Goal: Information Seeking & Learning: Find specific fact

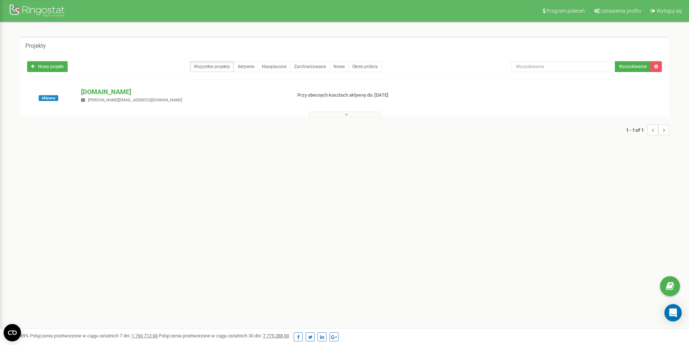
click at [332, 114] on button at bounding box center [344, 113] width 72 height 5
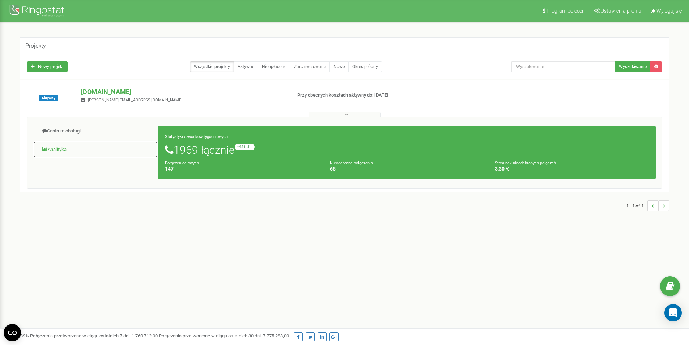
click at [56, 149] on link "Analityka" at bounding box center [95, 150] width 125 height 18
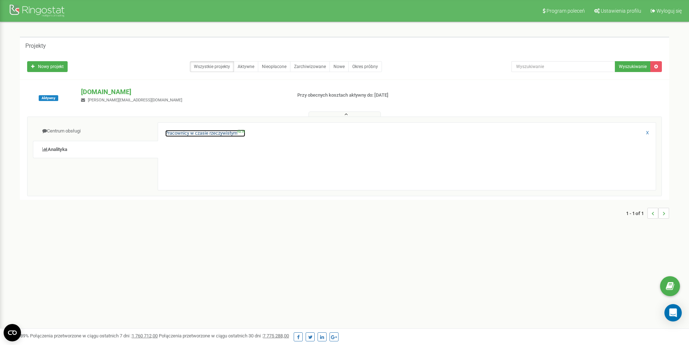
click at [215, 133] on link "Pracownicy w czasie rzeczywistym NEW" at bounding box center [205, 133] width 80 height 7
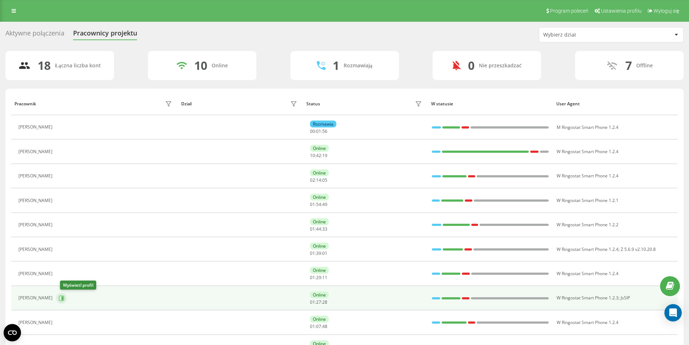
click at [62, 302] on button at bounding box center [61, 298] width 11 height 11
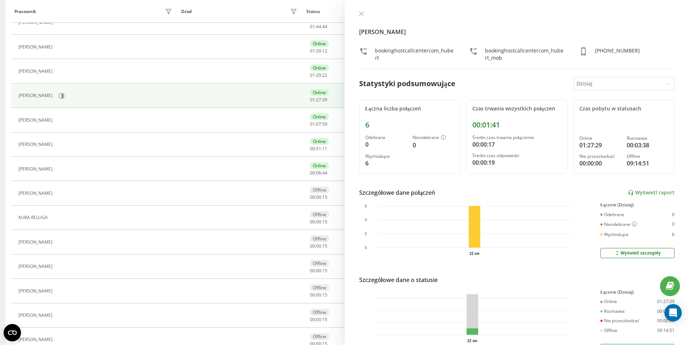
scroll to position [164, 0]
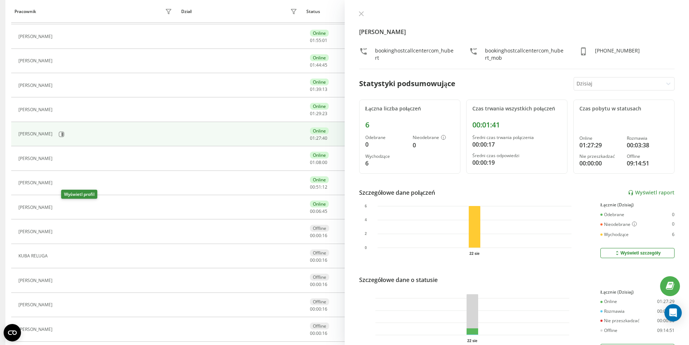
click at [63, 205] on icon at bounding box center [60, 207] width 6 height 6
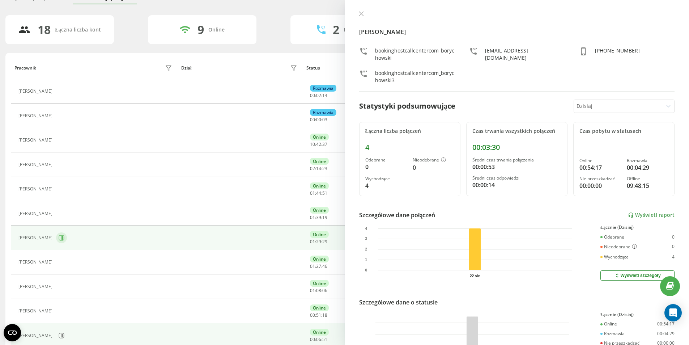
scroll to position [36, 0]
click at [59, 234] on icon at bounding box center [62, 237] width 6 height 6
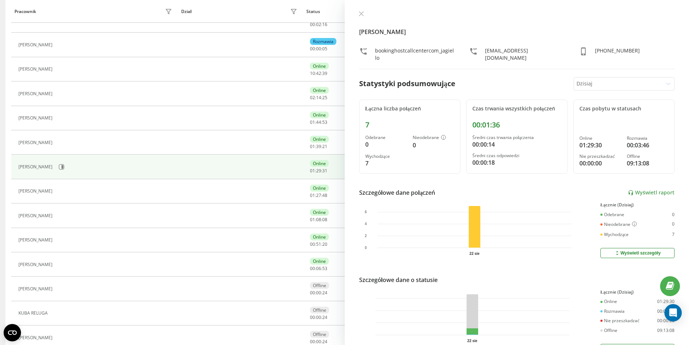
scroll to position [108, 0]
click at [63, 188] on icon at bounding box center [60, 190] width 6 height 6
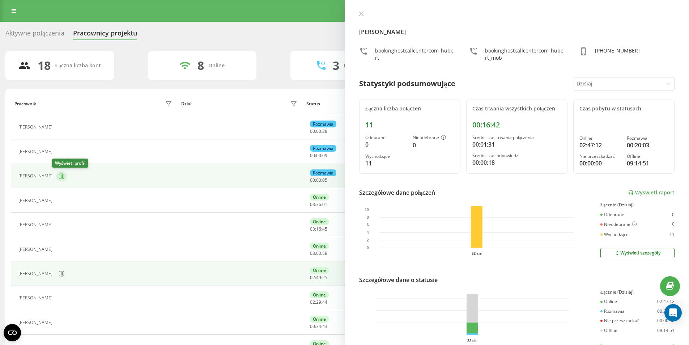
click at [61, 177] on icon at bounding box center [62, 176] width 2 height 4
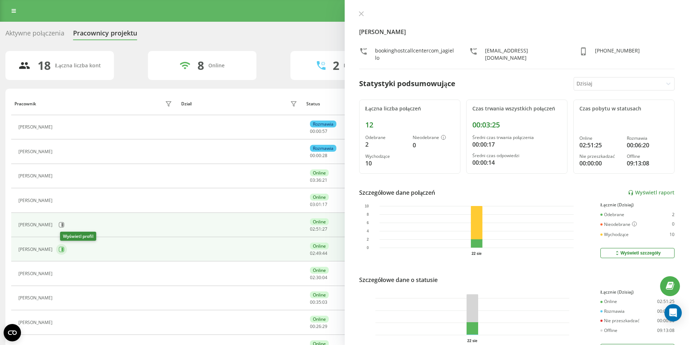
click at [67, 250] on button at bounding box center [61, 249] width 11 height 11
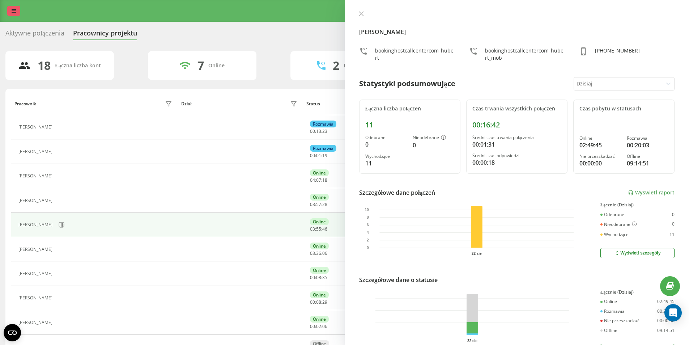
click at [17, 13] on link at bounding box center [13, 11] width 13 height 10
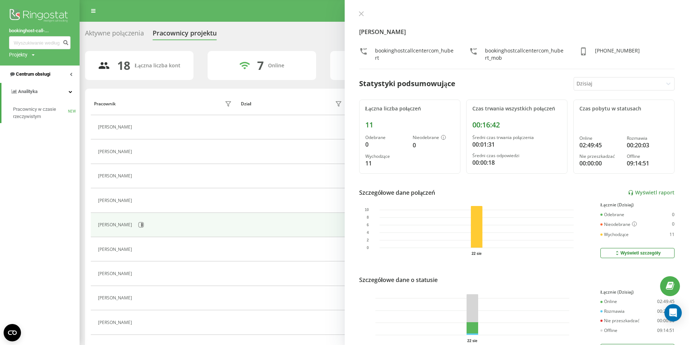
click at [39, 74] on span "Centrum obsługi" at bounding box center [33, 73] width 34 height 5
click at [41, 90] on span "Dziennik połączeń" at bounding box center [32, 91] width 38 height 7
click at [40, 89] on span "Dziennik połączeń" at bounding box center [32, 91] width 38 height 7
click at [29, 87] on link "Dziennik połączeń" at bounding box center [46, 91] width 67 height 13
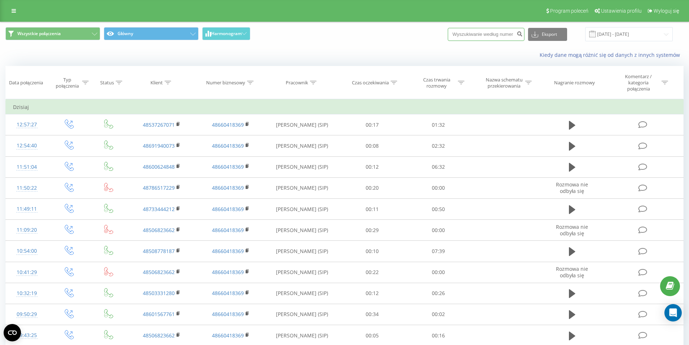
click at [484, 35] on input at bounding box center [486, 34] width 77 height 13
paste input "782255883"
type input "782255883"
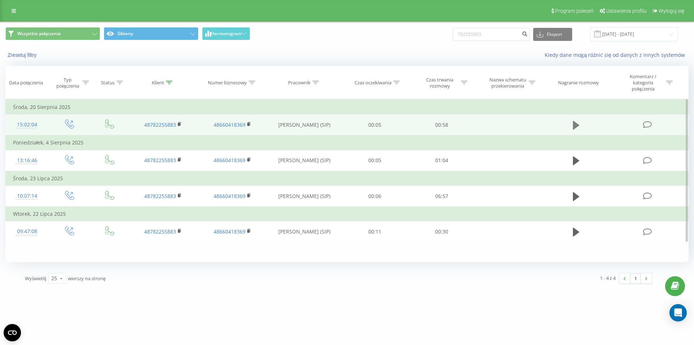
click at [572, 126] on button at bounding box center [576, 125] width 11 height 11
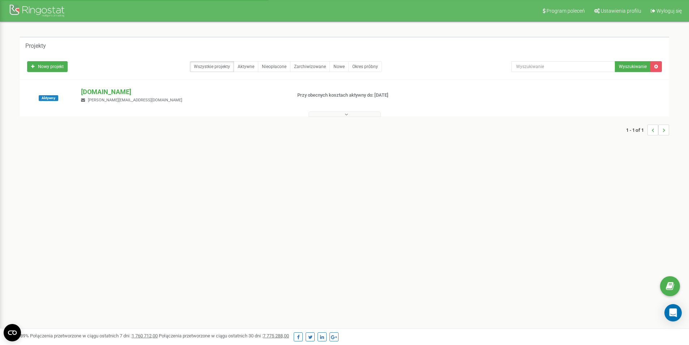
click at [357, 115] on button at bounding box center [344, 113] width 72 height 5
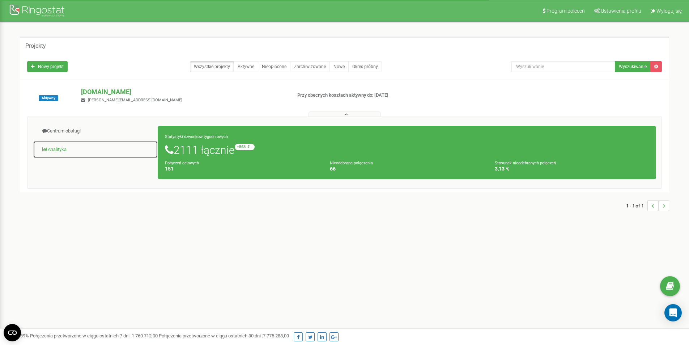
click at [56, 150] on link "Analityka" at bounding box center [95, 150] width 125 height 18
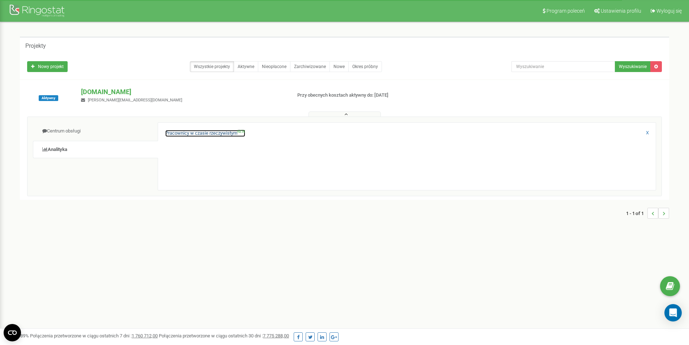
click at [208, 135] on link "Pracownicy w czasie rzeczywistym NEW" at bounding box center [205, 133] width 80 height 7
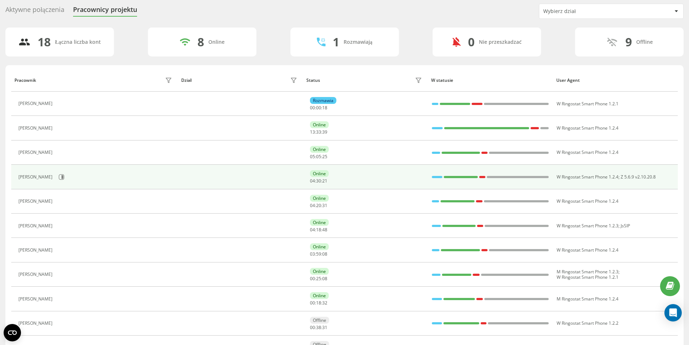
scroll to position [36, 0]
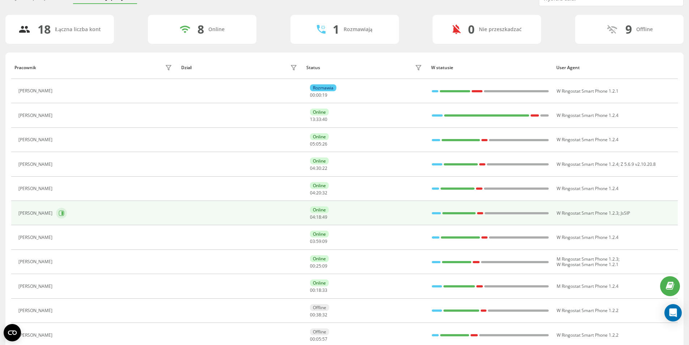
click at [64, 213] on icon at bounding box center [62, 213] width 6 height 6
